Goal: Task Accomplishment & Management: Manage account settings

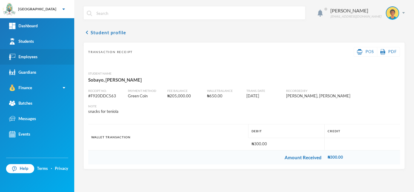
drag, startPoint x: 0, startPoint y: 0, endPoint x: 32, endPoint y: 57, distance: 65.7
click at [32, 57] on div "Employees" at bounding box center [23, 57] width 29 height 6
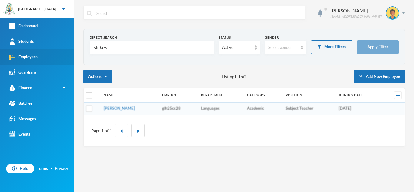
drag, startPoint x: 113, startPoint y: 51, endPoint x: 58, endPoint y: 57, distance: 55.9
click at [58, 57] on div "Greenland Hall Your Bluebic Account Greenland Hall Add a New School Dashboard S…" at bounding box center [207, 96] width 414 height 192
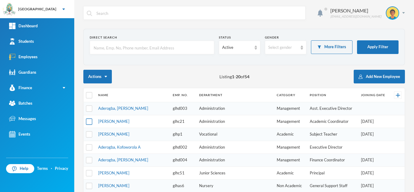
click at [90, 122] on input "checkbox" at bounding box center [89, 121] width 6 height 6
checkbox input "true"
click at [88, 133] on input "checkbox" at bounding box center [89, 134] width 6 height 6
checkbox input "true"
click at [90, 160] on input "checkbox" at bounding box center [89, 160] width 6 height 6
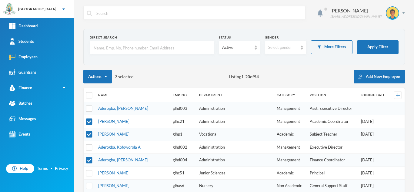
click at [89, 164] on td at bounding box center [90, 160] width 12 height 13
click at [89, 157] on input "checkbox" at bounding box center [89, 160] width 6 height 6
checkbox input "false"
click at [89, 172] on input "checkbox" at bounding box center [89, 173] width 6 height 6
checkbox input "true"
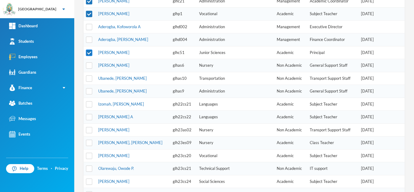
scroll to position [121, 0]
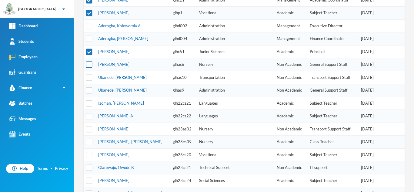
click at [89, 65] on input "checkbox" at bounding box center [89, 65] width 6 height 6
checkbox input "true"
click at [89, 142] on input "checkbox" at bounding box center [89, 142] width 6 height 6
checkbox input "true"
click at [88, 129] on input "checkbox" at bounding box center [89, 129] width 6 height 6
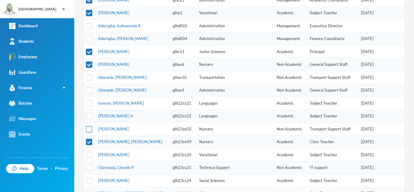
checkbox input "true"
click at [88, 180] on input "checkbox" at bounding box center [89, 180] width 6 height 6
checkbox input "true"
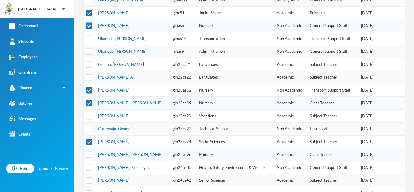
scroll to position [170, 0]
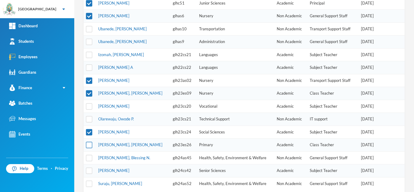
click at [91, 145] on input "checkbox" at bounding box center [89, 145] width 6 height 6
checkbox input "true"
click at [89, 170] on input "checkbox" at bounding box center [89, 171] width 6 height 6
checkbox input "true"
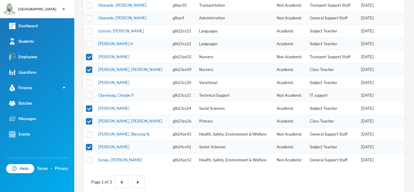
scroll to position [194, 0]
click at [140, 180] on button "button" at bounding box center [137, 181] width 13 height 13
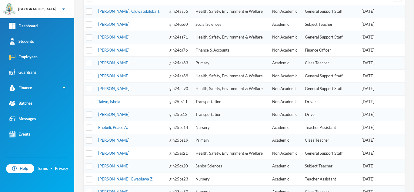
scroll to position [85, 0]
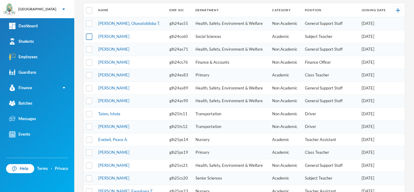
click at [90, 38] on input "checkbox" at bounding box center [89, 36] width 6 height 6
checkbox input "true"
click at [89, 75] on input "checkbox" at bounding box center [89, 75] width 6 height 6
checkbox input "true"
click at [88, 141] on input "checkbox" at bounding box center [89, 139] width 6 height 6
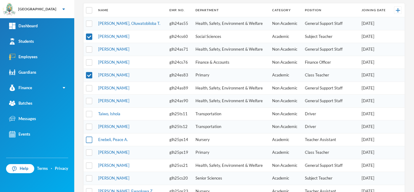
checkbox input "true"
click at [89, 152] on input "checkbox" at bounding box center [89, 153] width 6 height 6
checkbox input "true"
click at [90, 182] on td at bounding box center [90, 178] width 12 height 13
click at [90, 178] on input "checkbox" at bounding box center [89, 178] width 6 height 6
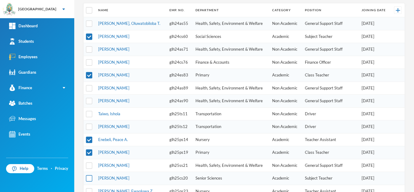
checkbox input "true"
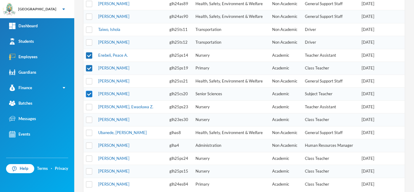
scroll to position [170, 0]
click at [88, 107] on input "checkbox" at bounding box center [89, 106] width 6 height 6
checkbox input "true"
click at [89, 117] on input "checkbox" at bounding box center [89, 119] width 6 height 6
checkbox input "true"
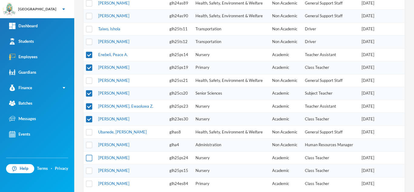
click at [89, 158] on input "checkbox" at bounding box center [89, 158] width 6 height 6
checkbox input "true"
click at [89, 171] on input "checkbox" at bounding box center [89, 171] width 6 height 6
checkbox input "true"
click at [89, 184] on input "checkbox" at bounding box center [89, 183] width 6 height 6
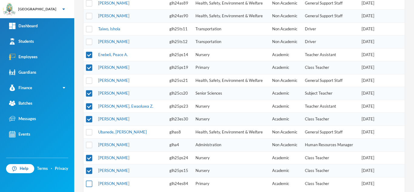
checkbox input "true"
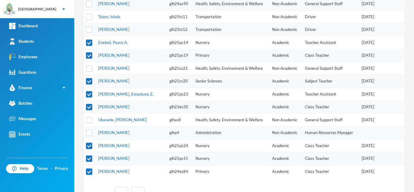
scroll to position [194, 0]
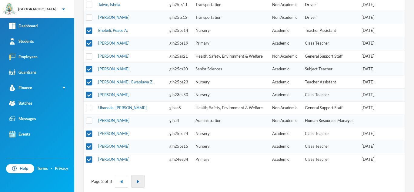
click at [139, 181] on img "button" at bounding box center [138, 182] width 4 height 4
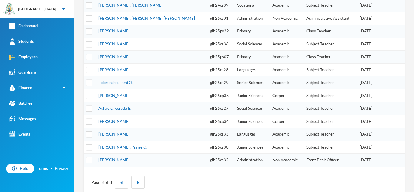
scroll to position [55, 0]
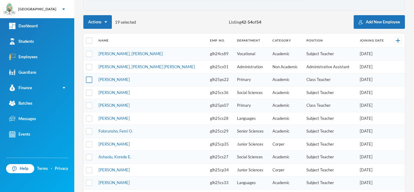
click at [89, 82] on input "checkbox" at bounding box center [89, 80] width 6 height 6
checkbox input "true"
click at [88, 92] on input "checkbox" at bounding box center [89, 92] width 6 height 6
checkbox input "true"
click at [89, 107] on input "checkbox" at bounding box center [89, 106] width 6 height 6
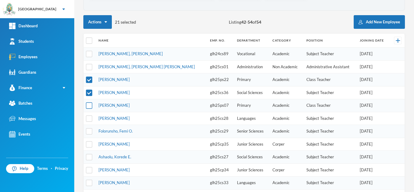
checkbox input "true"
click at [90, 117] on input "checkbox" at bounding box center [89, 118] width 6 height 6
checkbox input "true"
click at [89, 130] on input "checkbox" at bounding box center [89, 131] width 6 height 6
checkbox input "true"
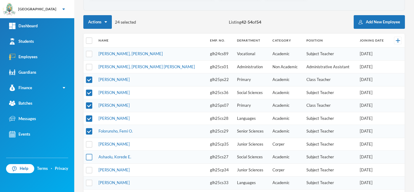
click at [88, 155] on input "checkbox" at bounding box center [89, 157] width 6 height 6
checkbox input "true"
click at [90, 184] on input "checkbox" at bounding box center [89, 183] width 6 height 6
checkbox input "true"
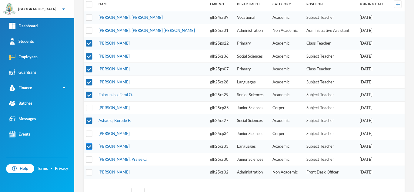
scroll to position [103, 0]
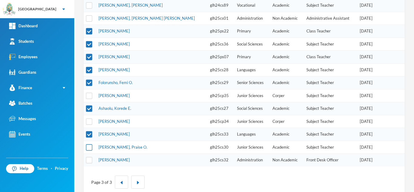
click at [90, 147] on input "checkbox" at bounding box center [89, 147] width 6 height 6
checkbox input "true"
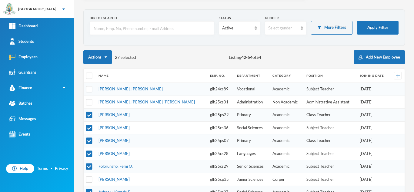
scroll to position [0, 0]
